Goal: Task Accomplishment & Management: Manage account settings

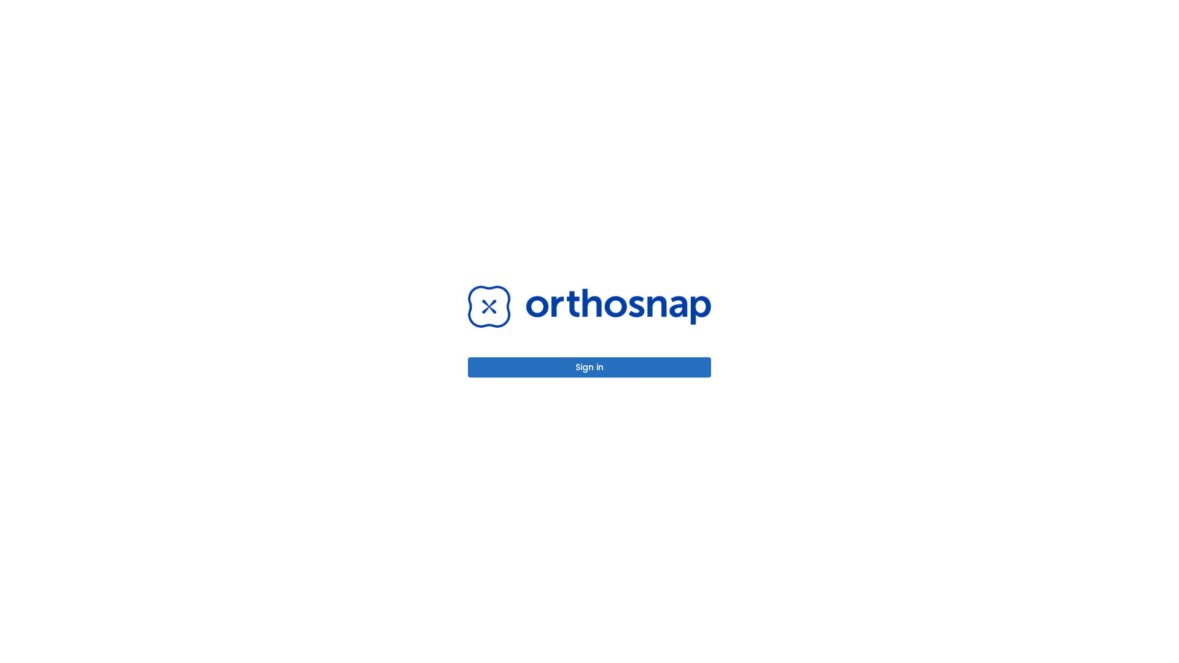
click at [589, 367] on button "Sign in" at bounding box center [589, 367] width 243 height 20
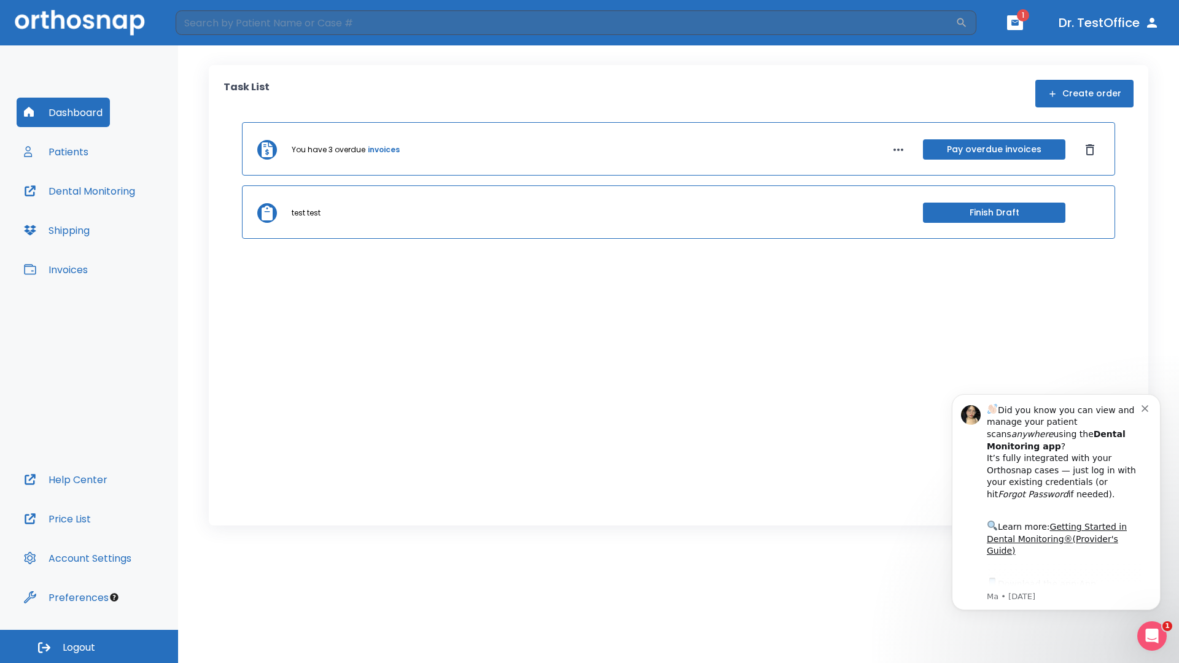
click at [89, 647] on span "Logout" at bounding box center [79, 648] width 33 height 14
